Goal: Information Seeking & Learning: Find specific page/section

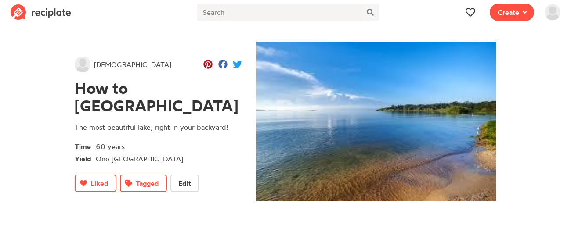
scroll to position [30, 0]
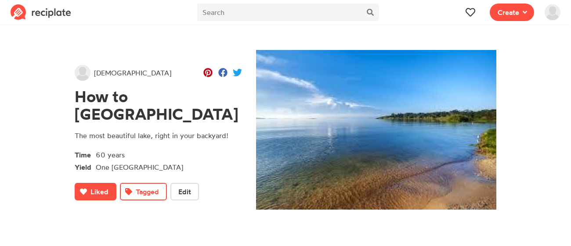
click at [112, 189] on button "Liked" at bounding box center [96, 192] width 42 height 18
click at [83, 192] on icon at bounding box center [83, 191] width 7 height 6
click at [198, 135] on p "The most beautiful lake, right in your backyard!" at bounding box center [158, 135] width 167 height 11
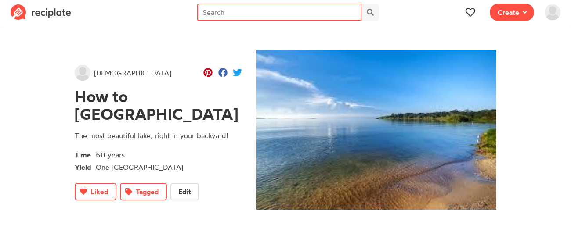
click at [306, 15] on input "text" at bounding box center [279, 13] width 164 height 18
click at [340, 14] on input "l" at bounding box center [279, 13] width 164 height 18
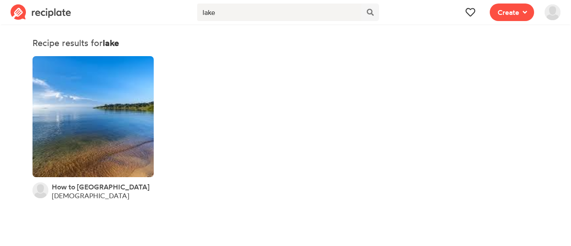
click at [74, 198] on div "How to Cook Lake Victoria god" at bounding box center [101, 192] width 98 height 19
click at [79, 190] on span "How to [GEOGRAPHIC_DATA]" at bounding box center [101, 187] width 98 height 9
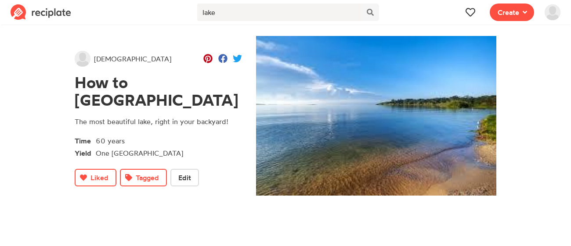
scroll to position [46, 0]
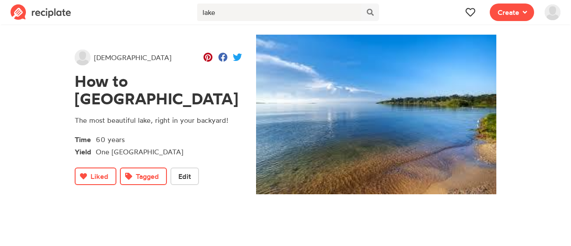
click at [554, 20] on span at bounding box center [552, 12] width 26 height 25
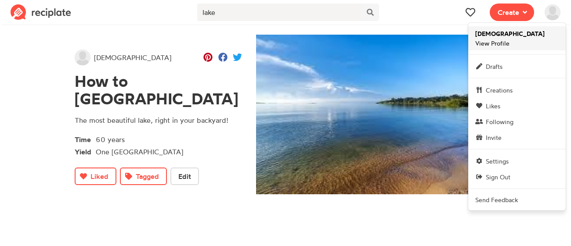
click at [536, 32] on link "[DEMOGRAPHIC_DATA] View Profile" at bounding box center [517, 38] width 98 height 24
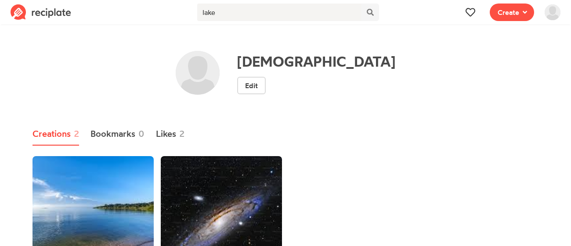
scroll to position [77, 0]
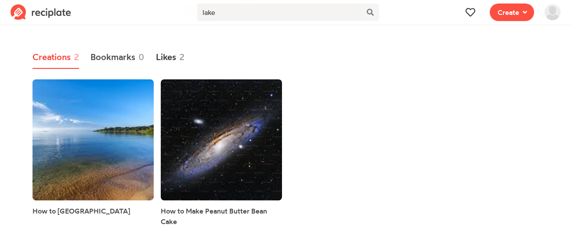
click at [183, 55] on span "2" at bounding box center [181, 57] width 5 height 13
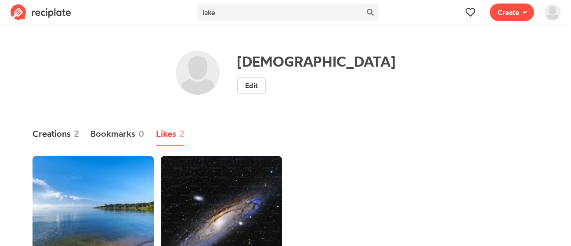
click at [55, 126] on link "Creations 2" at bounding box center [56, 134] width 47 height 23
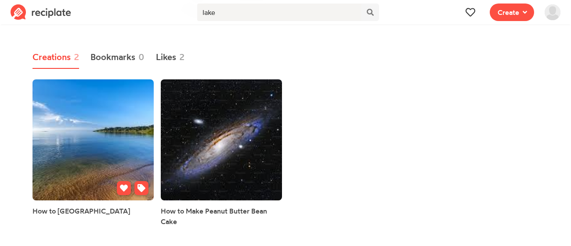
click at [100, 137] on link at bounding box center [93, 139] width 121 height 121
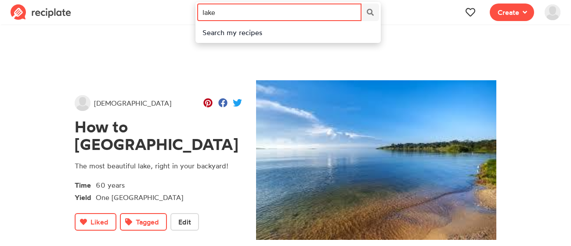
drag, startPoint x: 341, startPoint y: 14, endPoint x: 58, endPoint y: -13, distance: 285.0
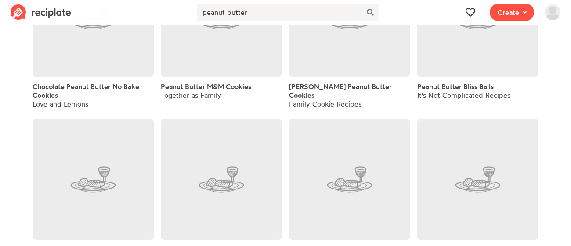
scroll to position [228, 0]
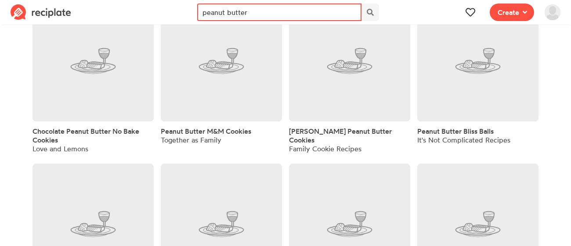
click at [265, 17] on input "peanut butter" at bounding box center [279, 13] width 164 height 18
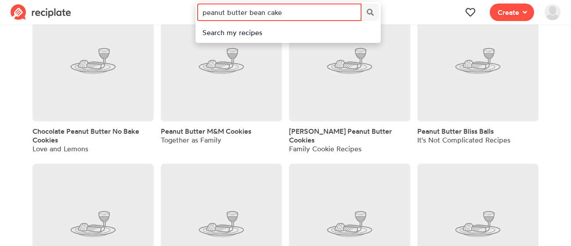
type input "peanut butter bean cake"
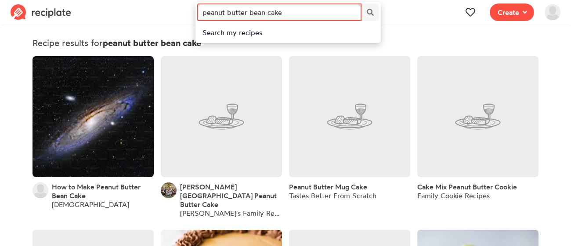
drag, startPoint x: 313, startPoint y: 19, endPoint x: 14, endPoint y: 34, distance: 299.9
